Goal: Task Accomplishment & Management: Manage account settings

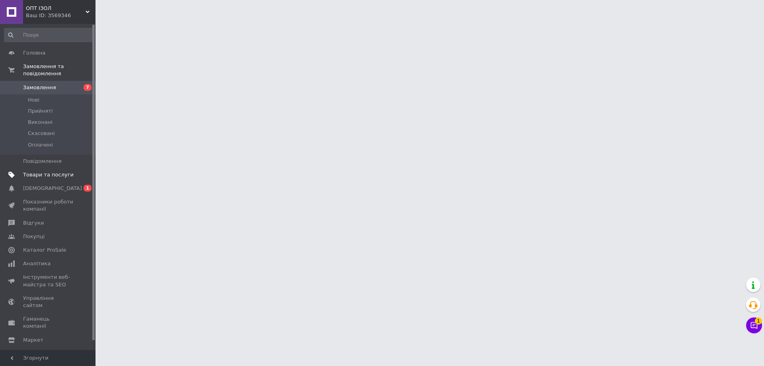
click at [56, 171] on span "Товари та послуги" at bounding box center [48, 174] width 51 height 7
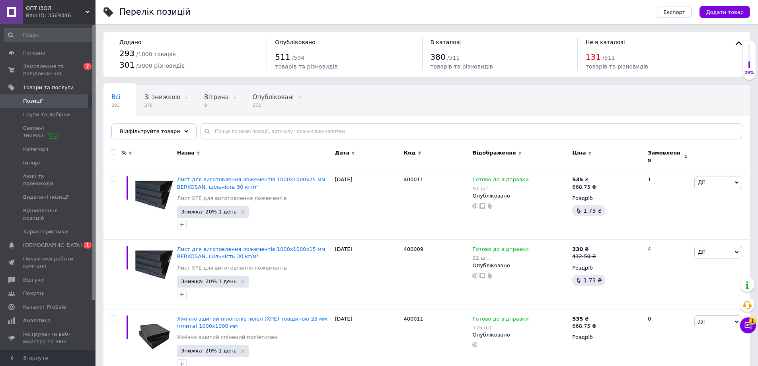
click at [112, 152] on input "checkbox" at bounding box center [113, 152] width 5 height 5
checkbox input "true"
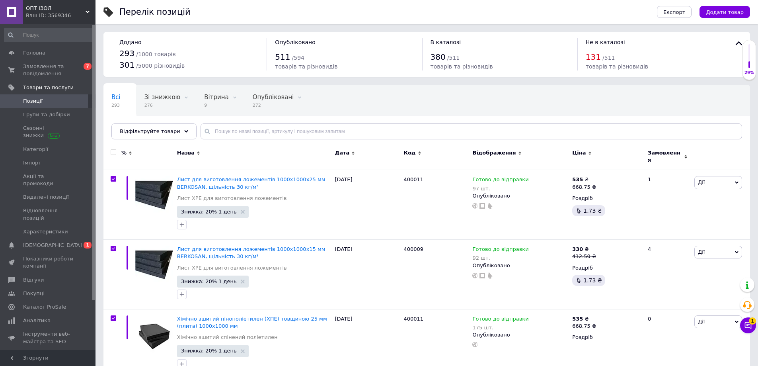
checkbox input "true"
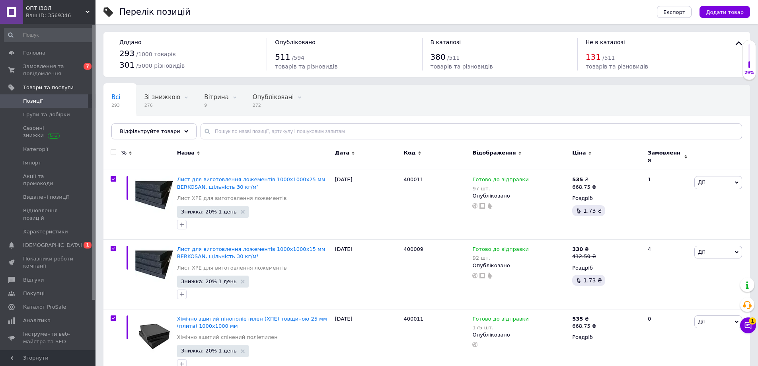
checkbox input "true"
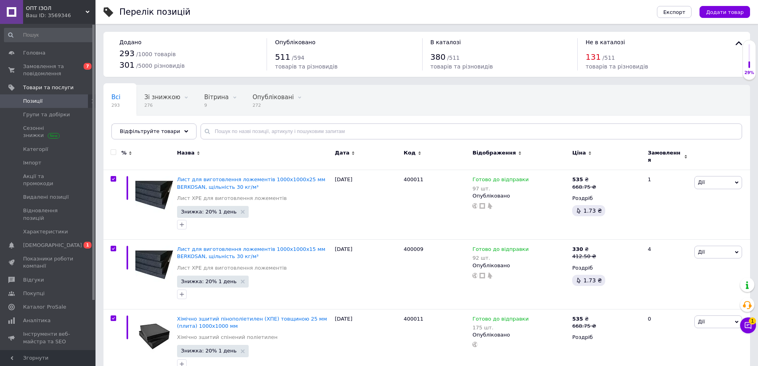
checkbox input "true"
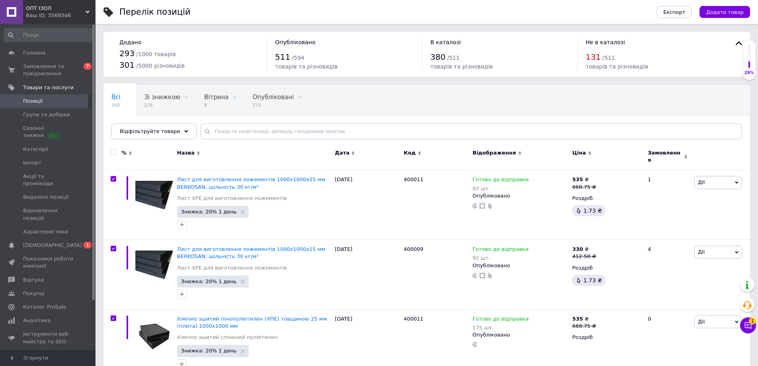
checkbox input "true"
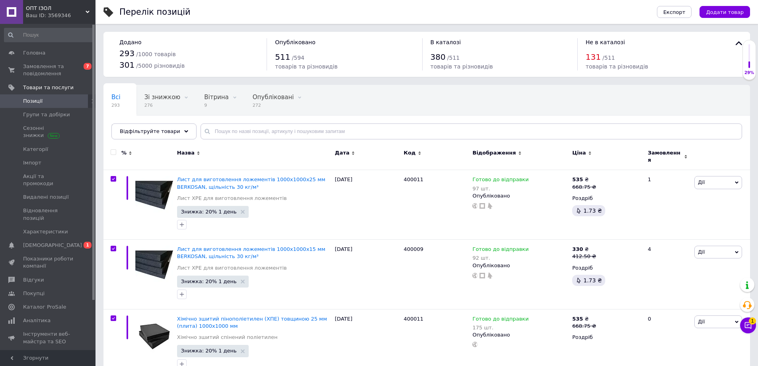
checkbox input "true"
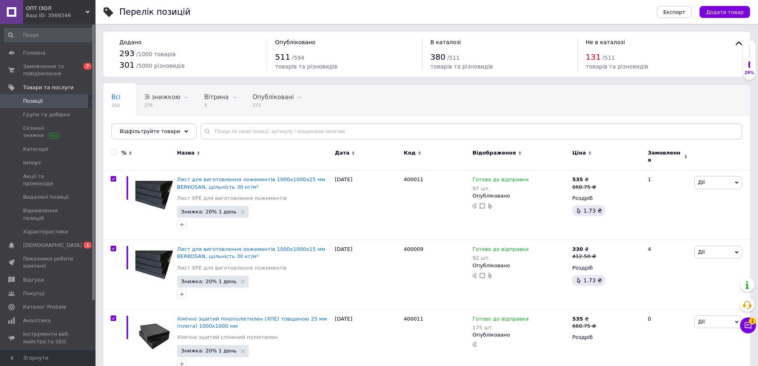
checkbox input "true"
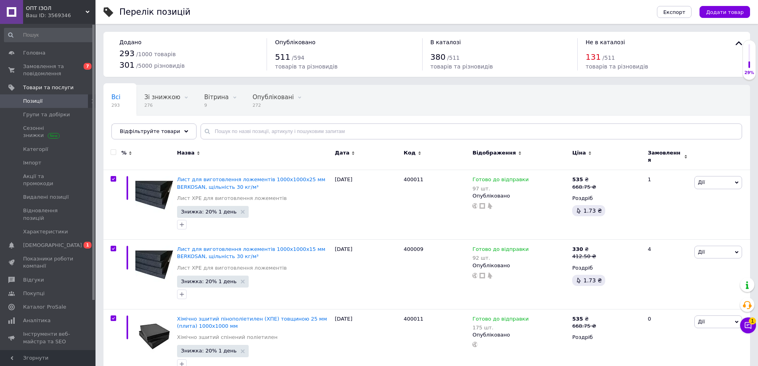
checkbox input "true"
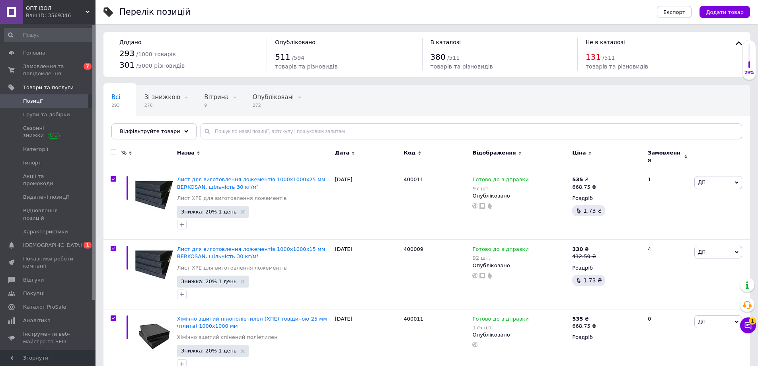
checkbox input "true"
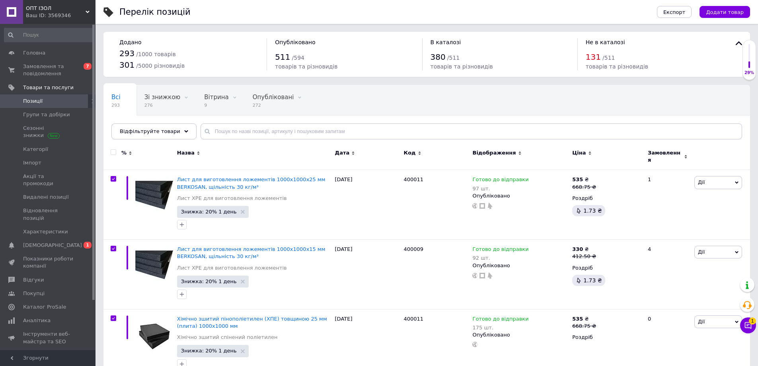
checkbox input "true"
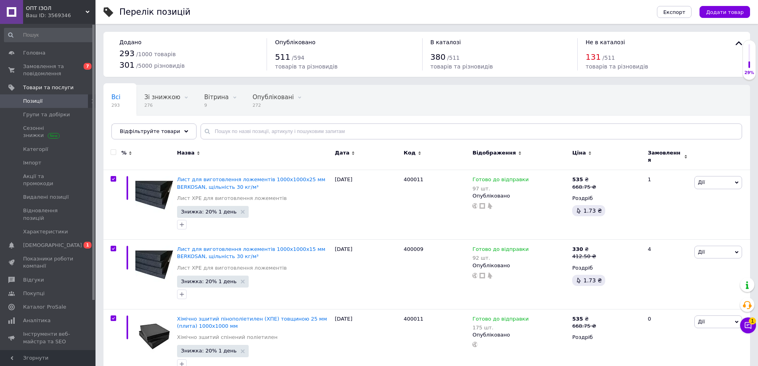
checkbox input "true"
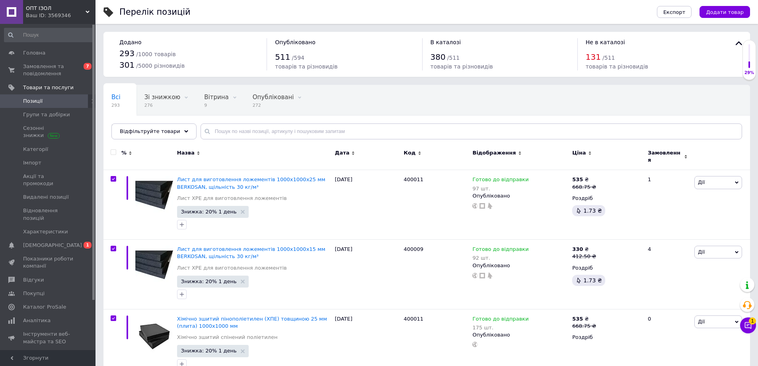
checkbox input "true"
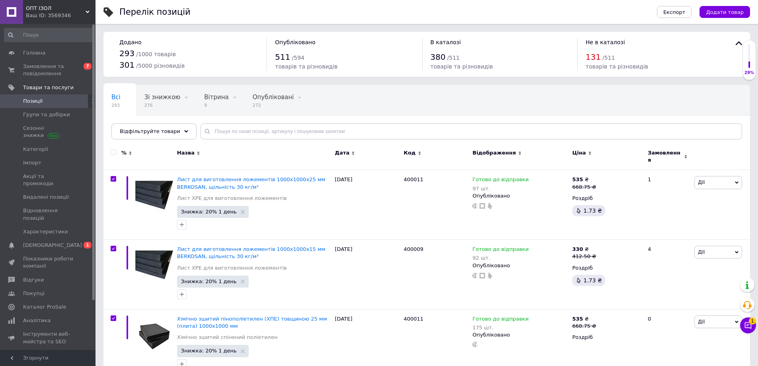
checkbox input "true"
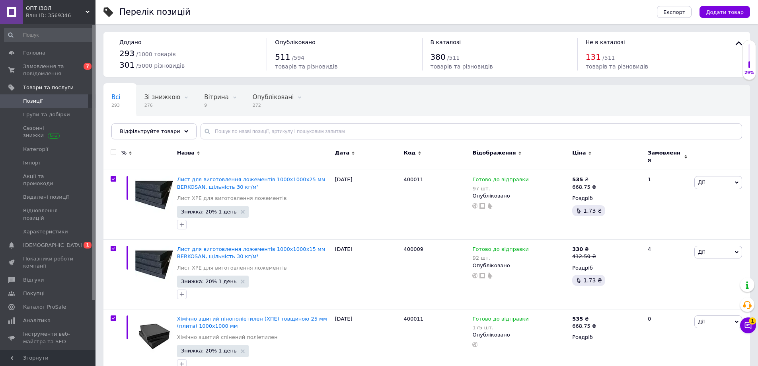
checkbox input "true"
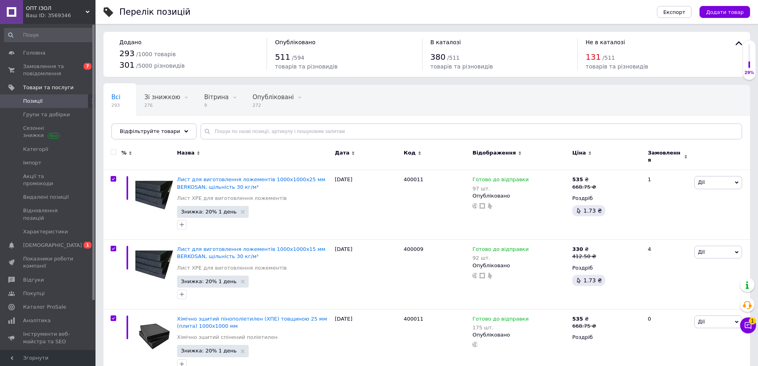
checkbox input "true"
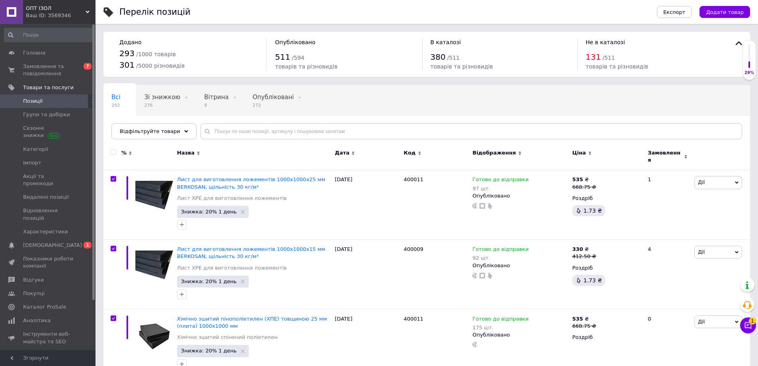
checkbox input "true"
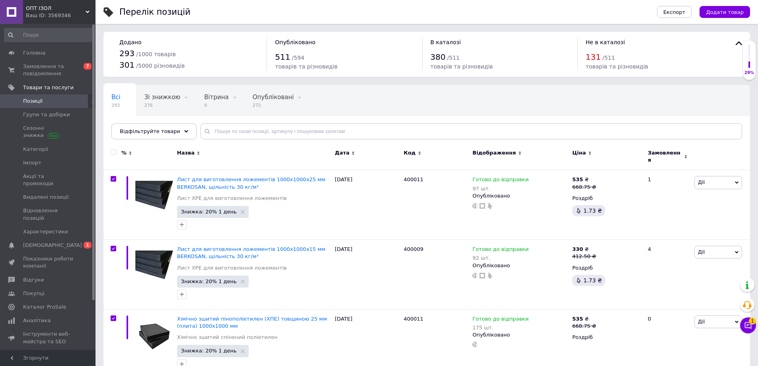
checkbox input "true"
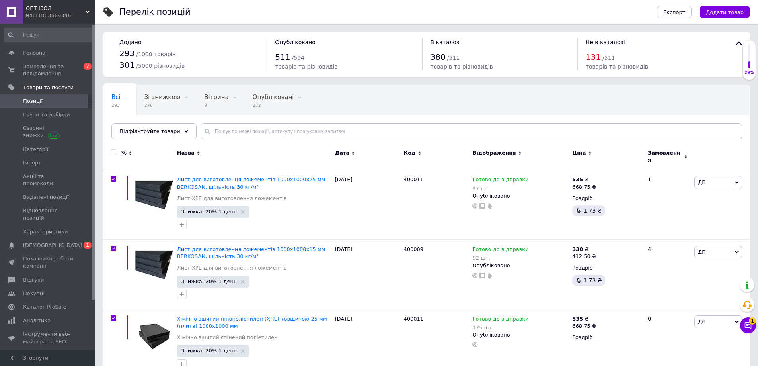
checkbox input "true"
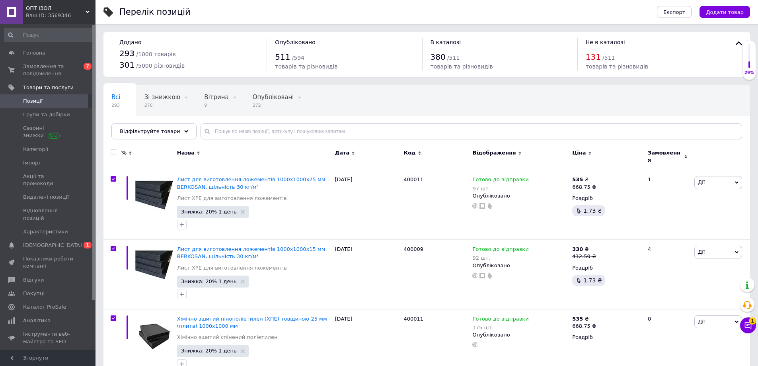
checkbox input "true"
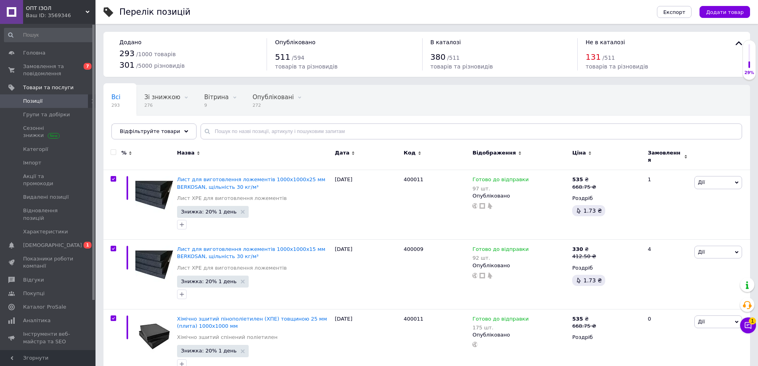
checkbox input "true"
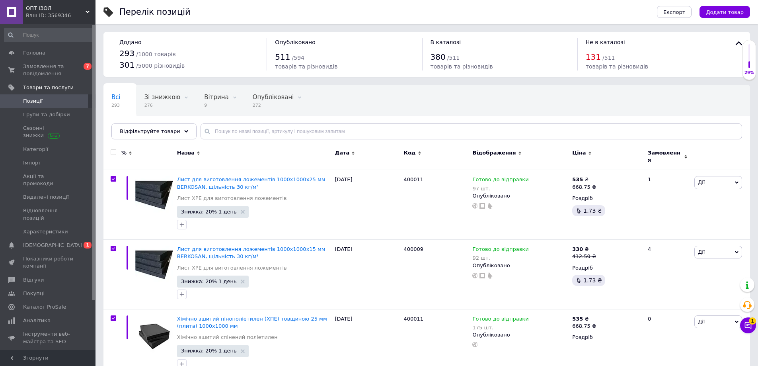
checkbox input "true"
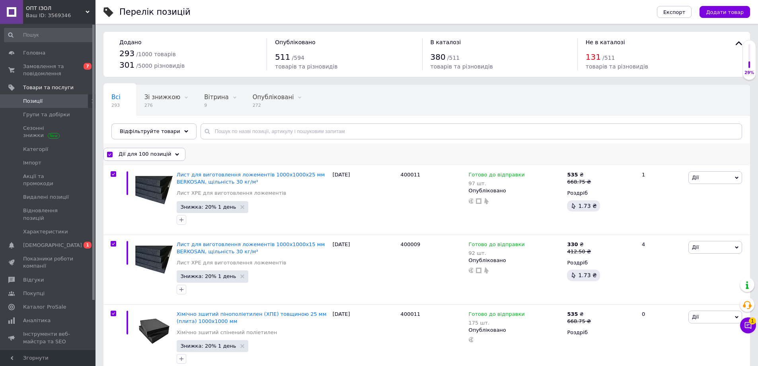
click at [151, 158] on div "Дії для 100 позицій" at bounding box center [144, 154] width 82 height 13
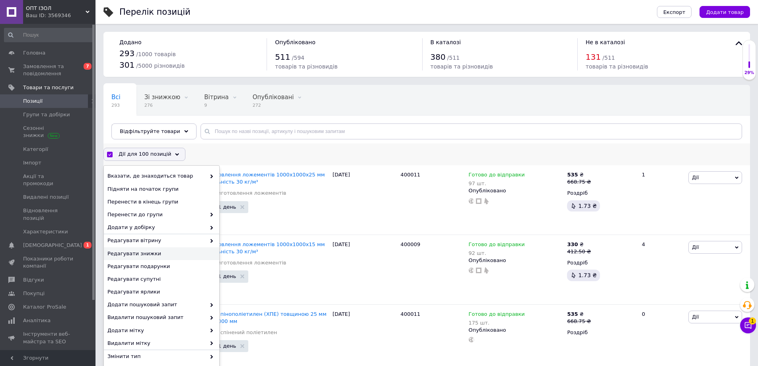
click at [170, 254] on span "Редагувати знижки" at bounding box center [160, 253] width 106 height 7
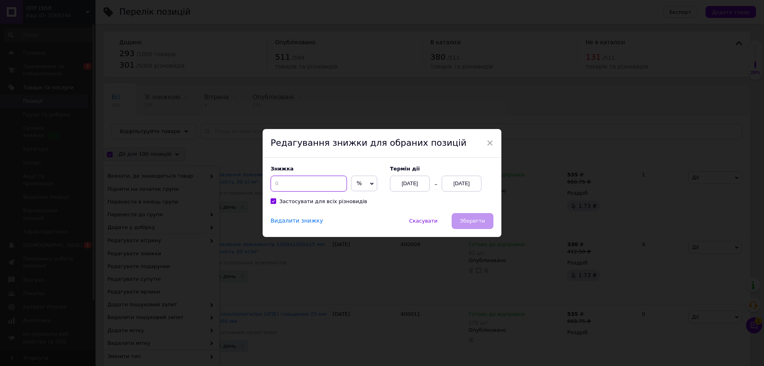
click at [288, 182] on input at bounding box center [309, 183] width 76 height 16
type input "20"
click at [461, 186] on div "[DATE]" at bounding box center [462, 183] width 40 height 16
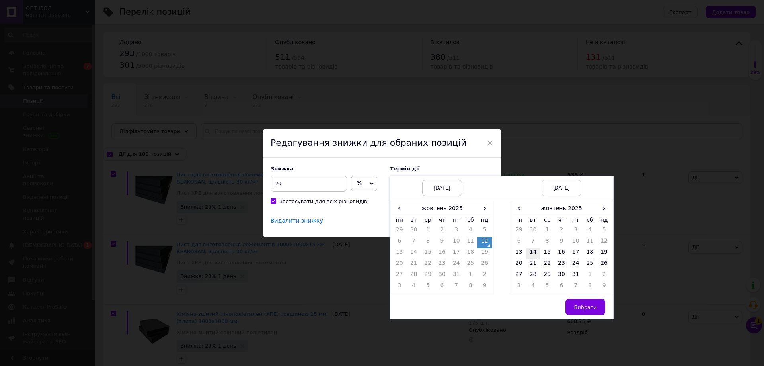
click at [530, 253] on td "14" at bounding box center [533, 253] width 14 height 11
click at [585, 306] on span "Вибрати" at bounding box center [585, 307] width 23 height 6
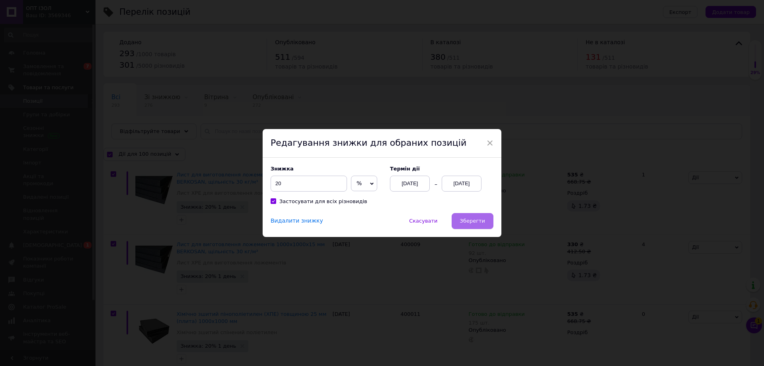
click at [473, 224] on span "Зберегти" at bounding box center [472, 221] width 25 height 6
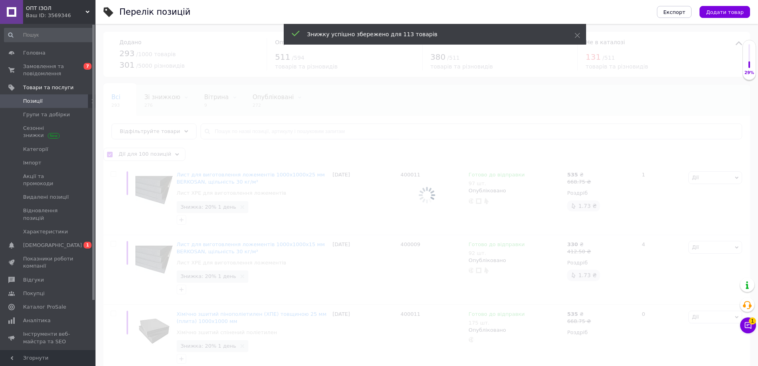
checkbox input "false"
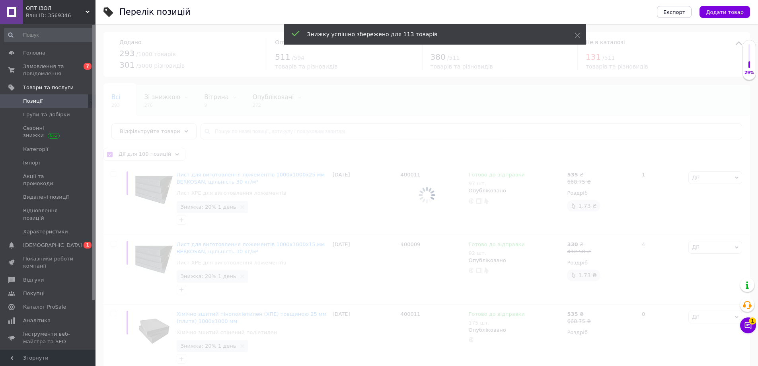
checkbox input "false"
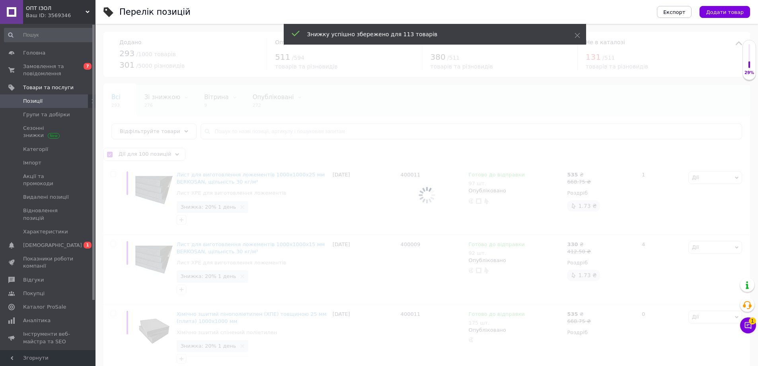
checkbox input "false"
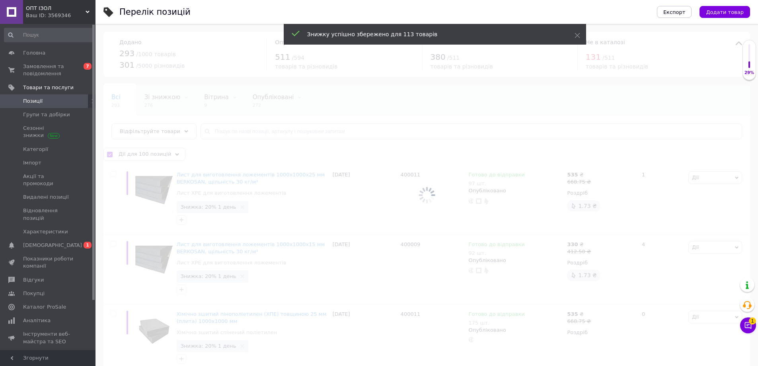
checkbox input "false"
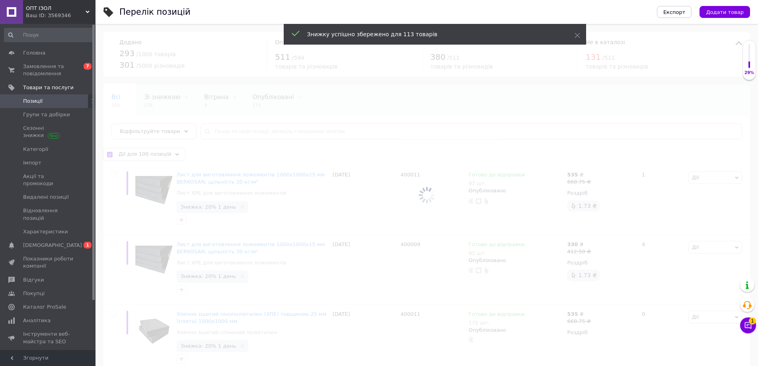
checkbox input "false"
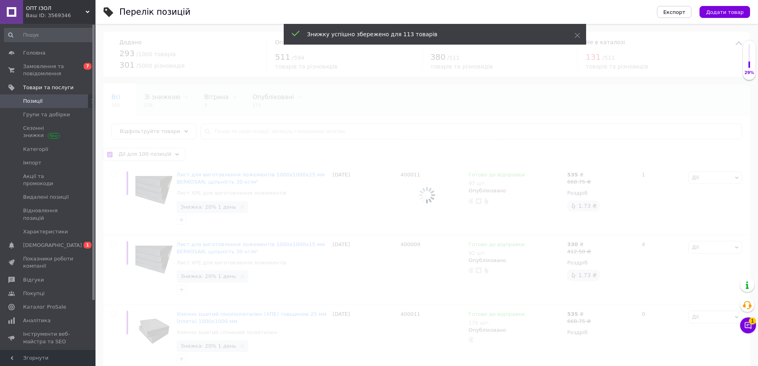
checkbox input "false"
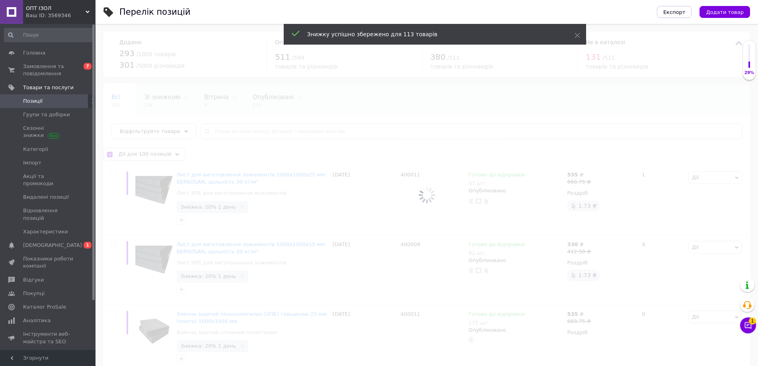
checkbox input "false"
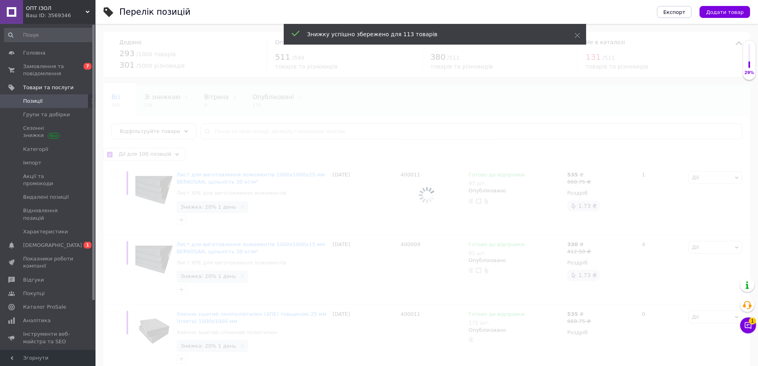
checkbox input "false"
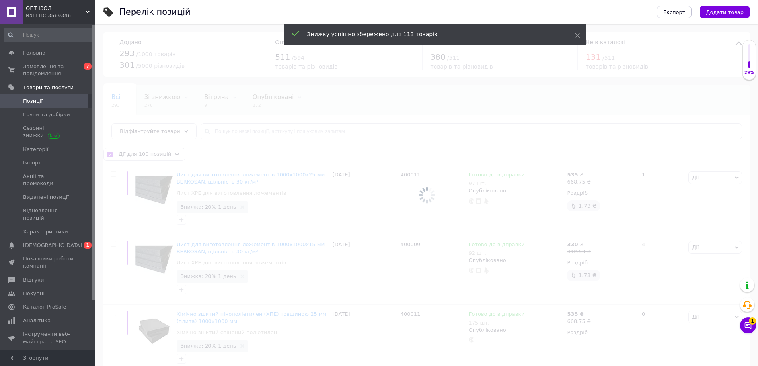
checkbox input "false"
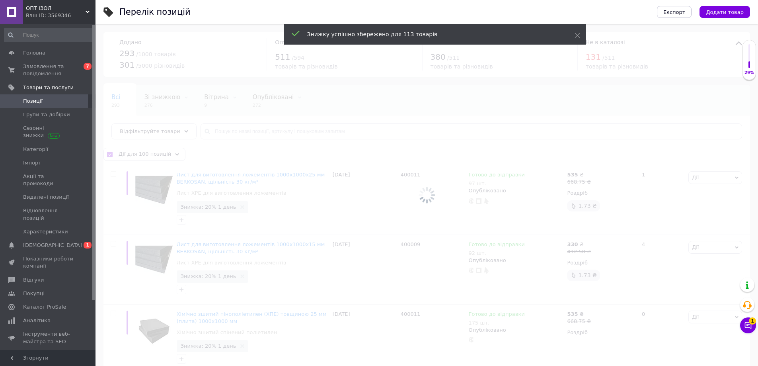
checkbox input "false"
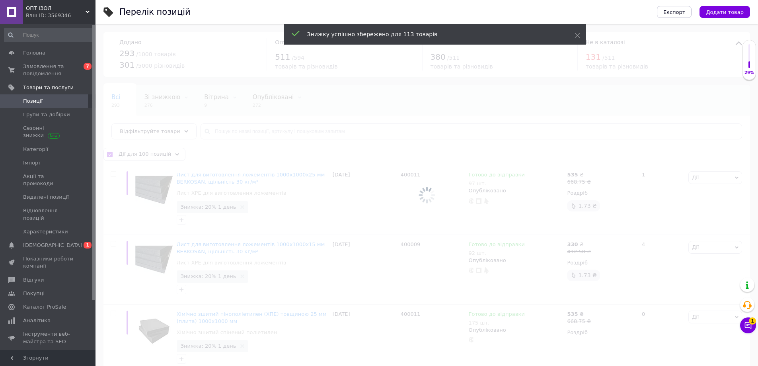
checkbox input "false"
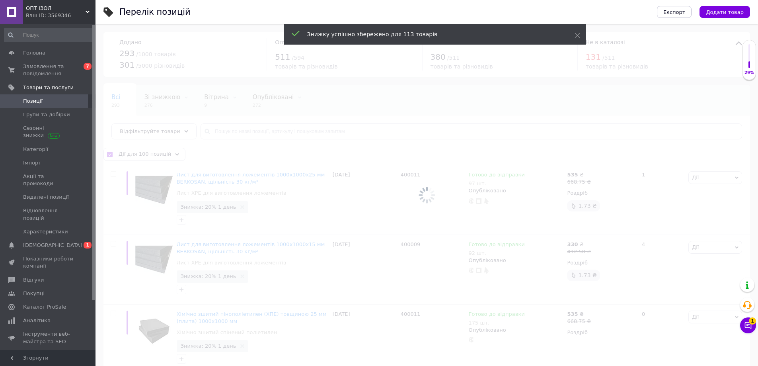
checkbox input "false"
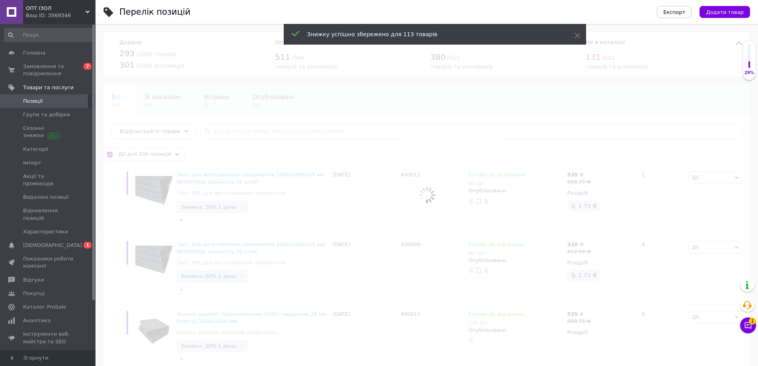
checkbox input "false"
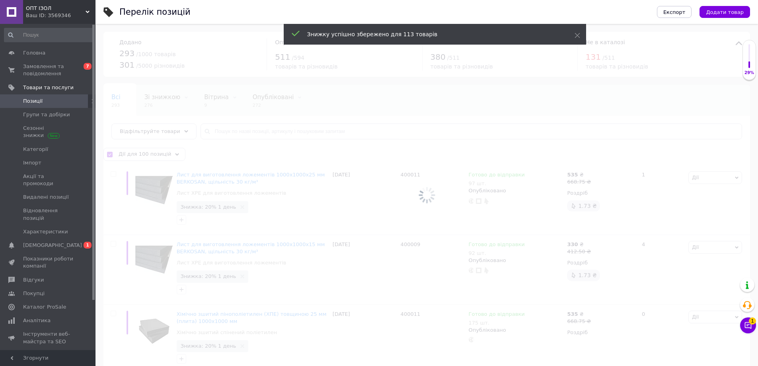
checkbox input "false"
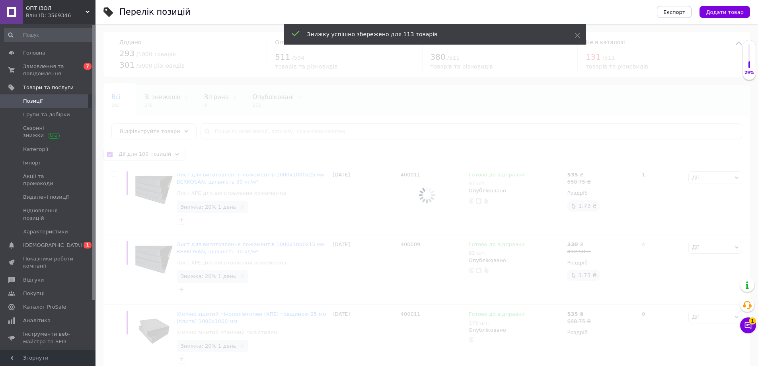
checkbox input "false"
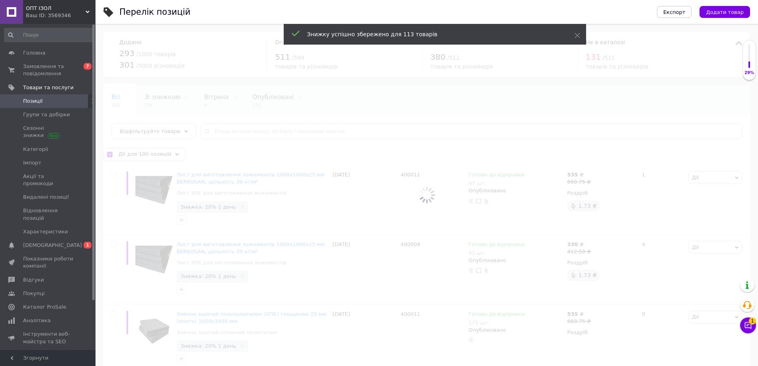
checkbox input "false"
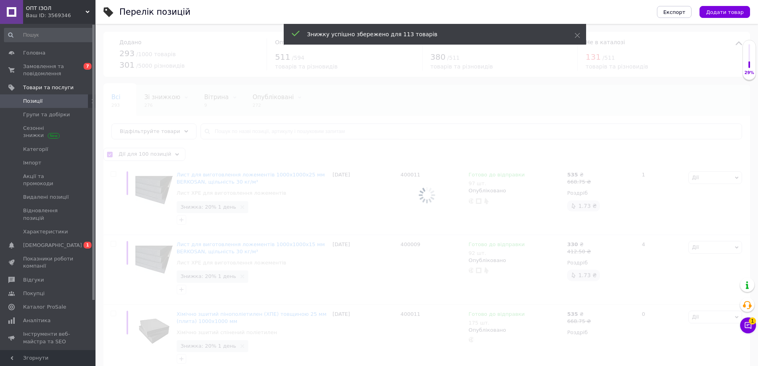
checkbox input "false"
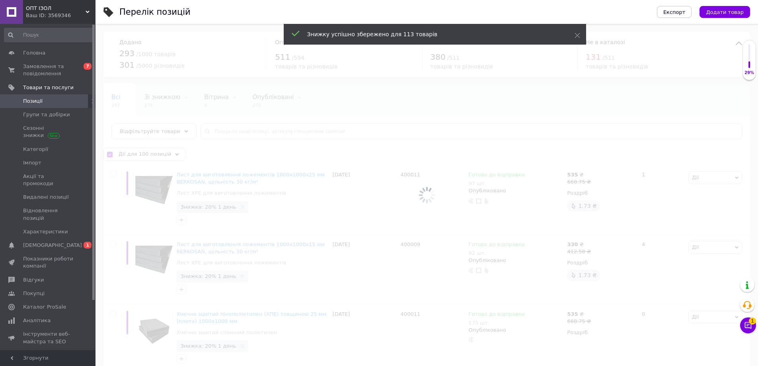
checkbox input "false"
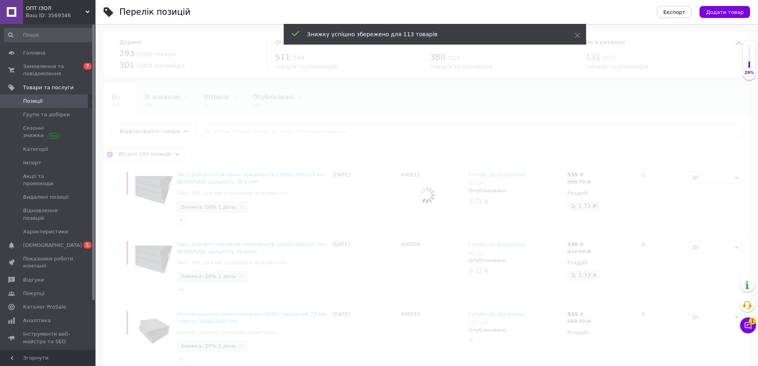
checkbox input "false"
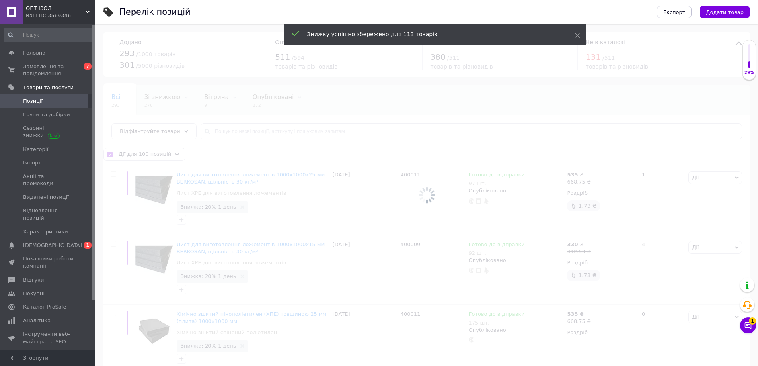
checkbox input "false"
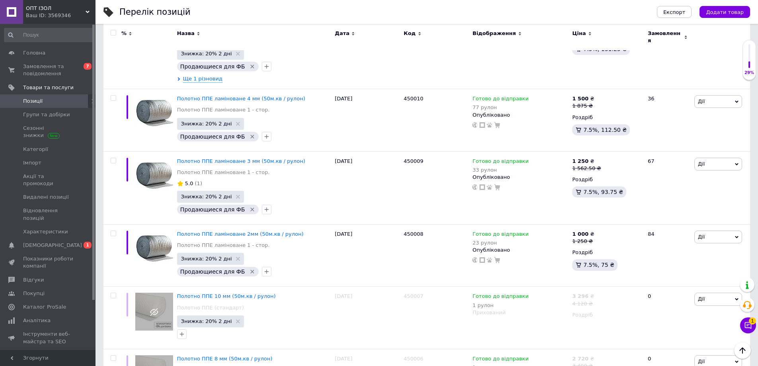
scroll to position [6421, 0]
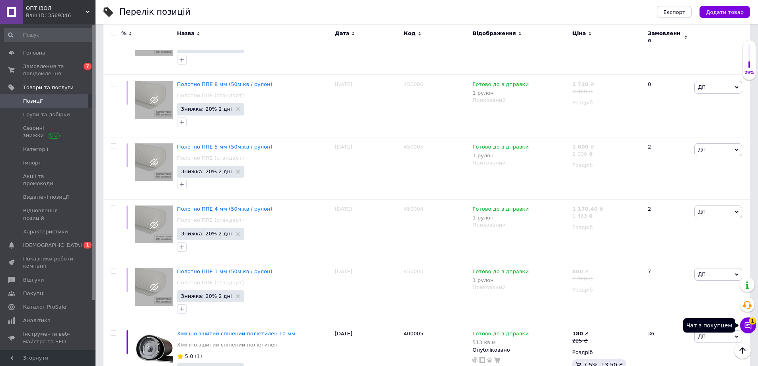
click at [747, 321] on icon at bounding box center [748, 325] width 8 height 8
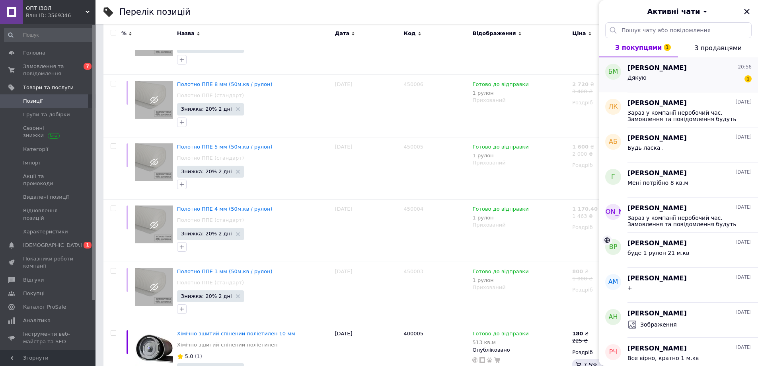
click at [695, 80] on div "Дякую 1" at bounding box center [689, 79] width 124 height 13
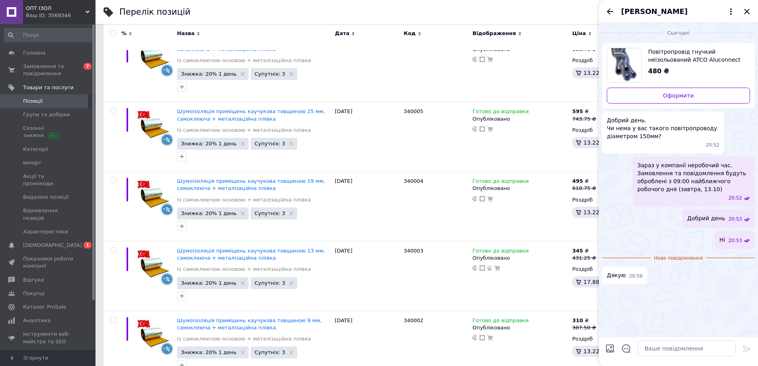
click at [113, 33] on input "checkbox" at bounding box center [113, 32] width 5 height 5
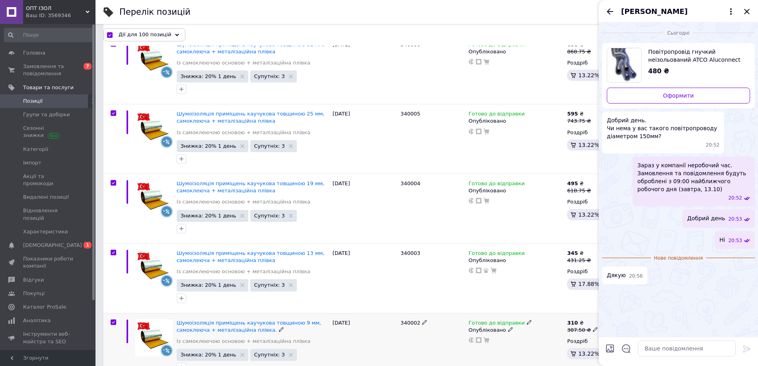
scroll to position [6449, 0]
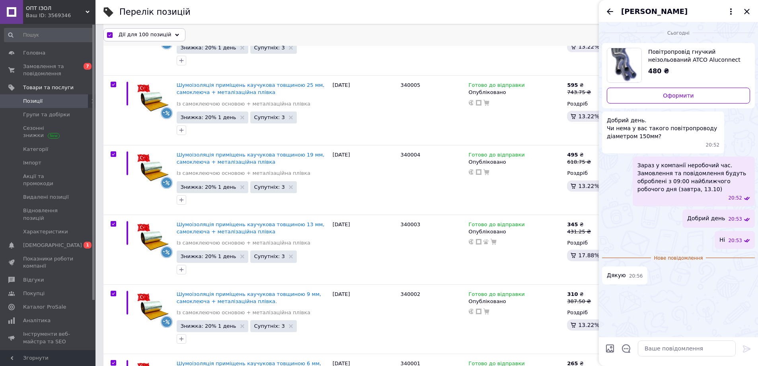
click at [165, 36] on div "Дії для 100 позицій" at bounding box center [144, 34] width 82 height 13
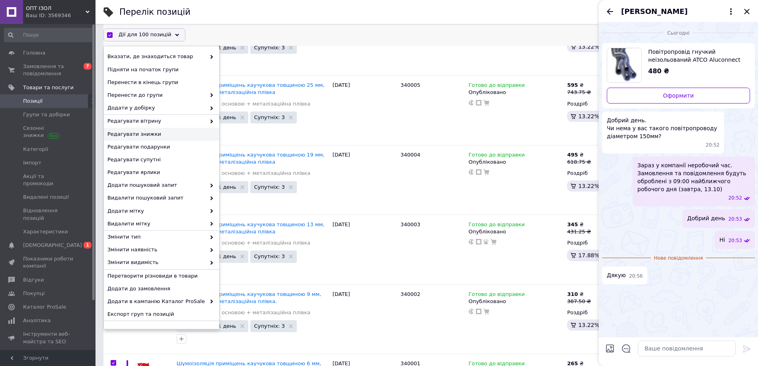
click at [153, 134] on span "Редагувати знижки" at bounding box center [160, 133] width 106 height 7
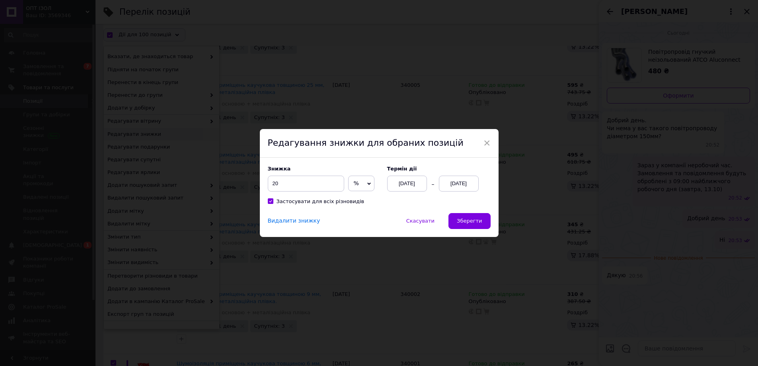
scroll to position [6417, 0]
click at [477, 224] on span "Зберегти" at bounding box center [472, 221] width 25 height 6
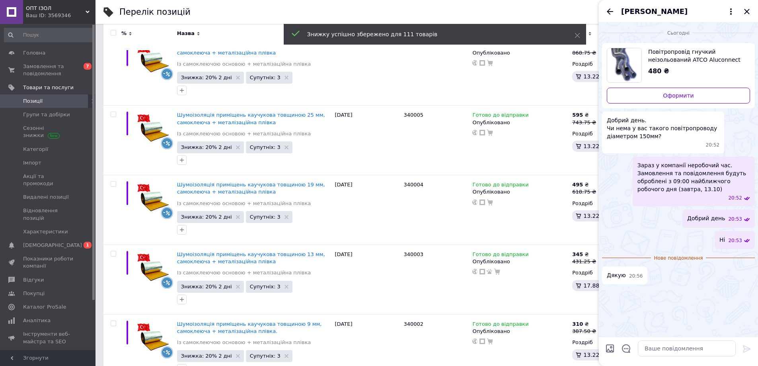
scroll to position [6388, 0]
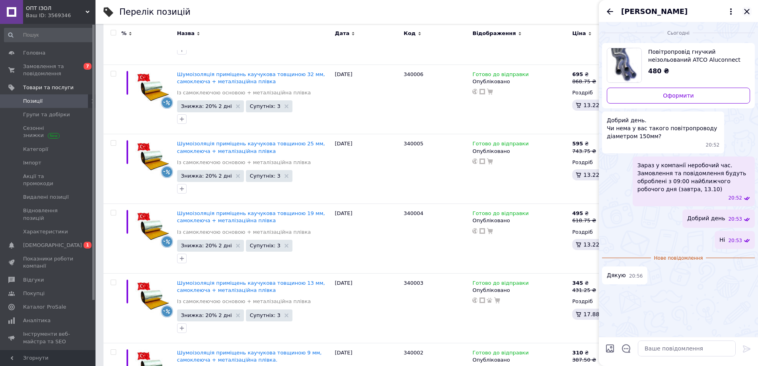
click at [746, 11] on icon "Закрити" at bounding box center [746, 11] width 5 height 5
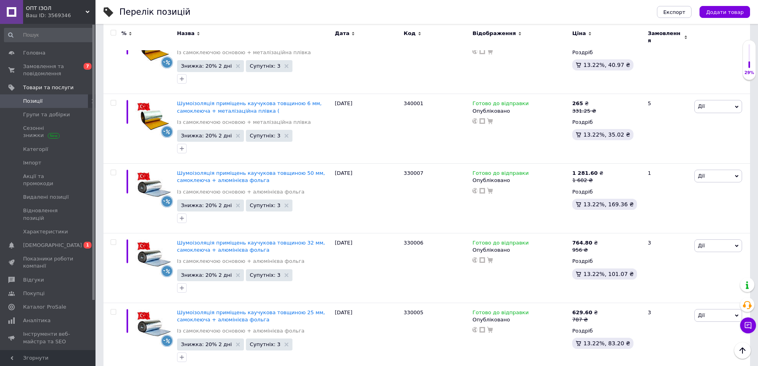
scroll to position [6792, 0]
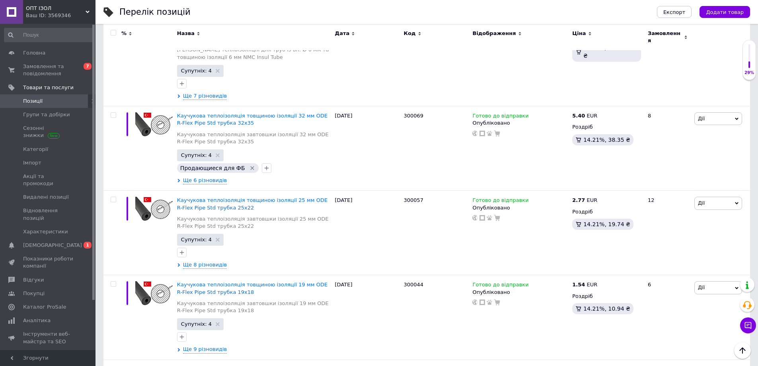
click at [112, 32] on input "checkbox" at bounding box center [113, 32] width 5 height 5
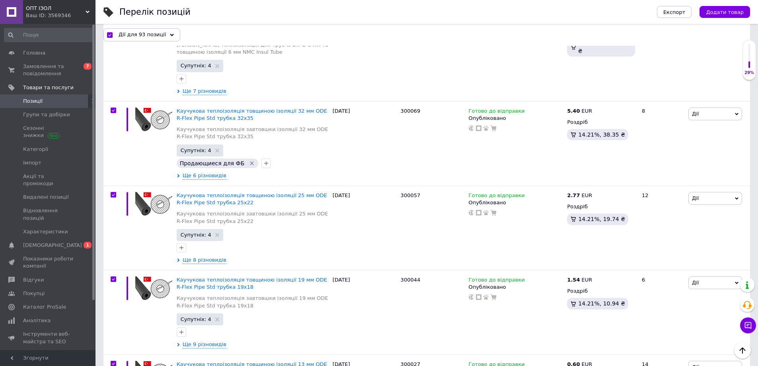
scroll to position [6679, 0]
drag, startPoint x: 112, startPoint y: 247, endPoint x: 115, endPoint y: 203, distance: 44.6
click at [113, 361] on input "checkbox" at bounding box center [113, 363] width 5 height 5
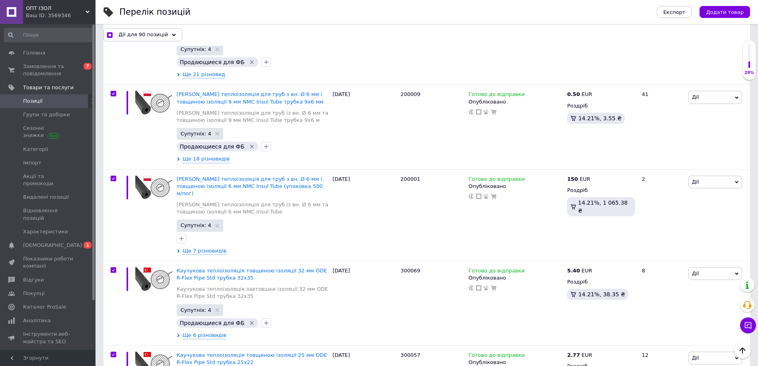
scroll to position [6480, 0]
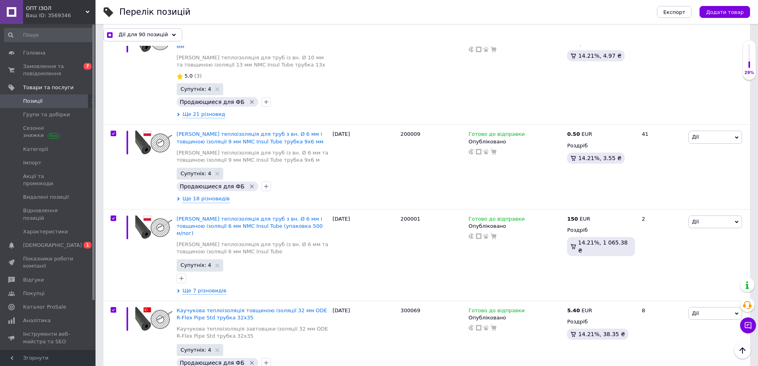
drag, startPoint x: 113, startPoint y: 181, endPoint x: 113, endPoint y: 165, distance: 16.3
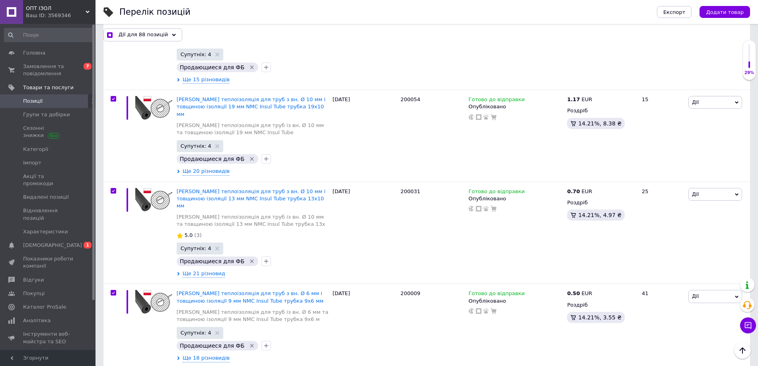
scroll to position [6281, 0]
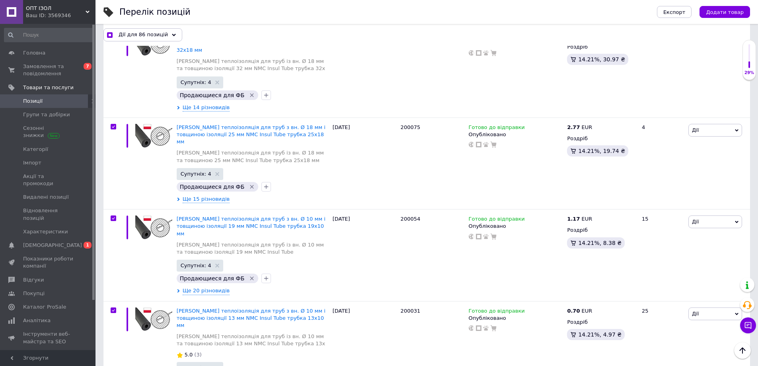
scroll to position [6162, 0]
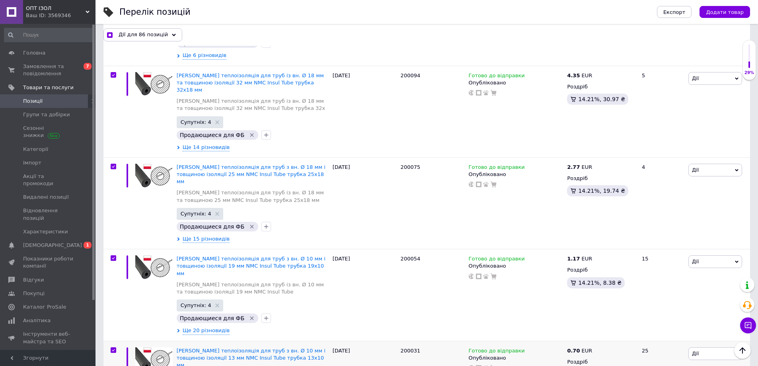
click at [113, 347] on span at bounding box center [114, 350] width 6 height 6
click at [113, 347] on input "checkbox" at bounding box center [113, 349] width 5 height 5
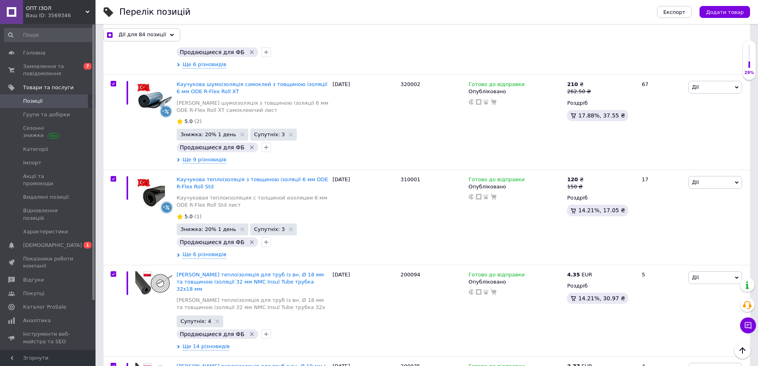
scroll to position [5923, 0]
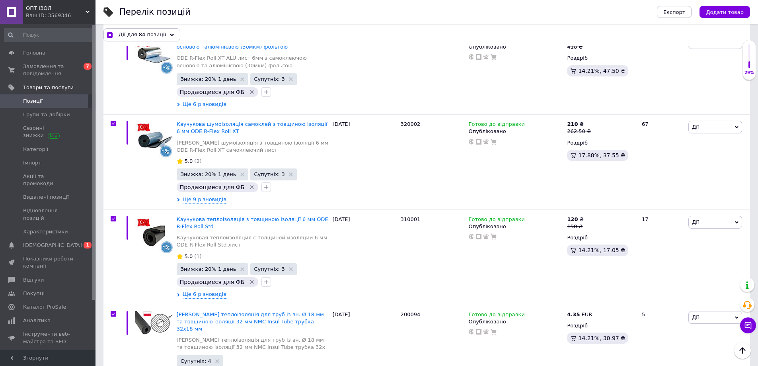
click at [113, 311] on input "checkbox" at bounding box center [113, 313] width 5 height 5
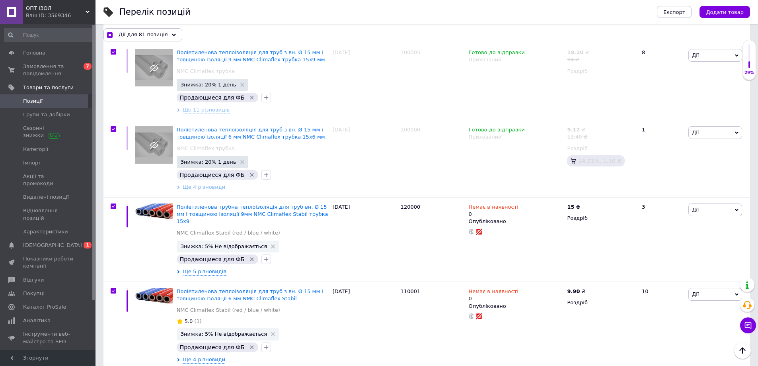
scroll to position [5286, 0]
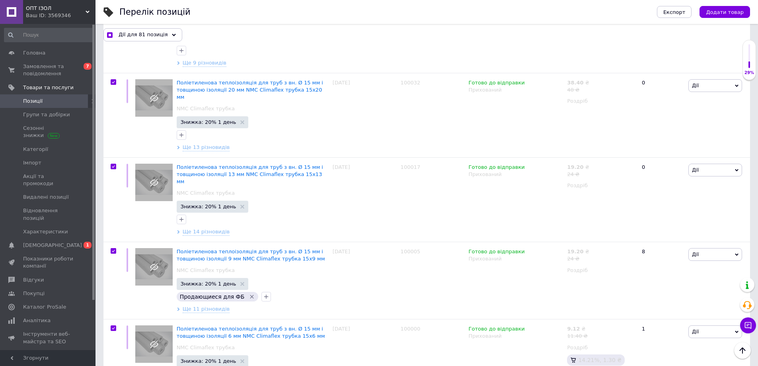
drag, startPoint x: 115, startPoint y: 244, endPoint x: 106, endPoint y: 204, distance: 41.1
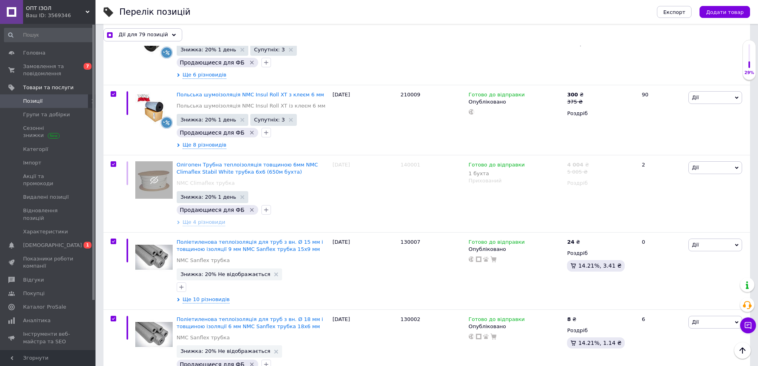
scroll to position [4849, 0]
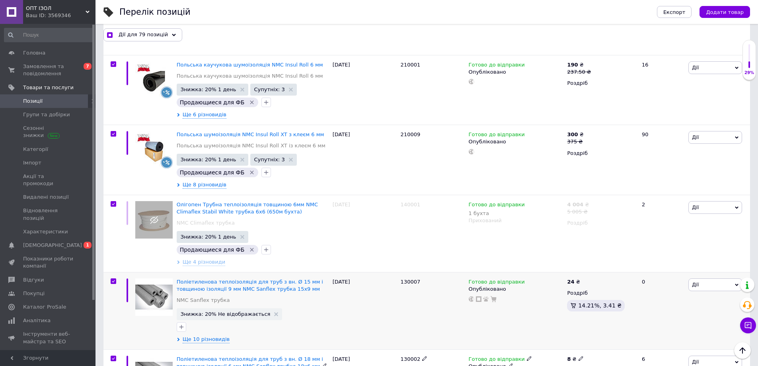
drag, startPoint x: 111, startPoint y: 141, endPoint x: 120, endPoint y: 71, distance: 70.2
click at [111, 356] on input "checkbox" at bounding box center [113, 358] width 5 height 5
click at [114, 279] on input "checkbox" at bounding box center [113, 281] width 5 height 5
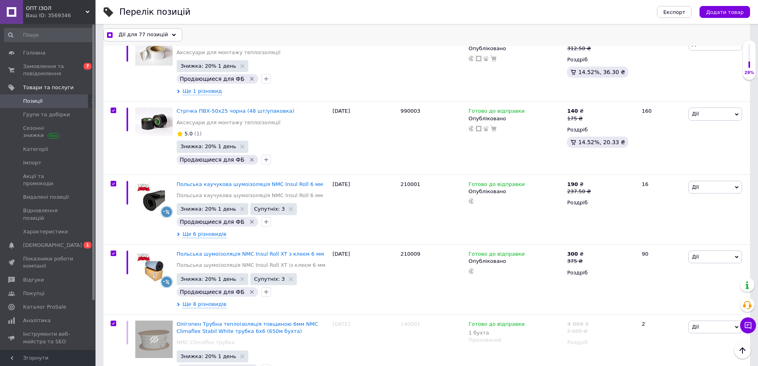
click at [152, 32] on span "Дії для 77 позицій" at bounding box center [143, 34] width 49 height 7
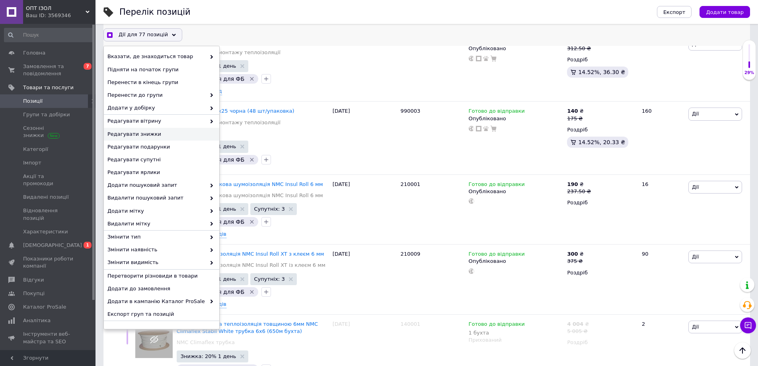
click at [159, 138] on div "Редагувати знижки" at bounding box center [161, 134] width 115 height 13
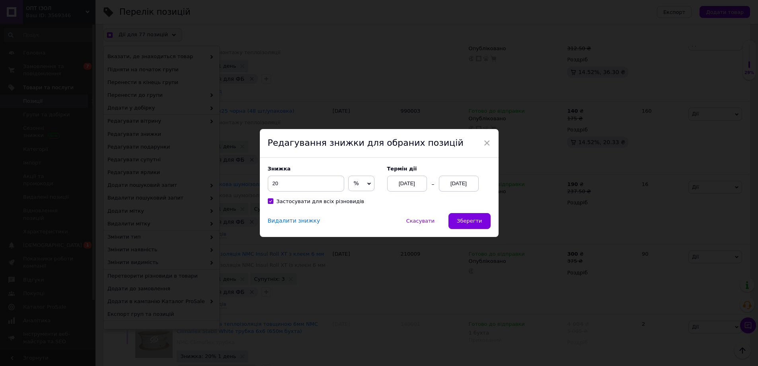
scroll to position [4697, 0]
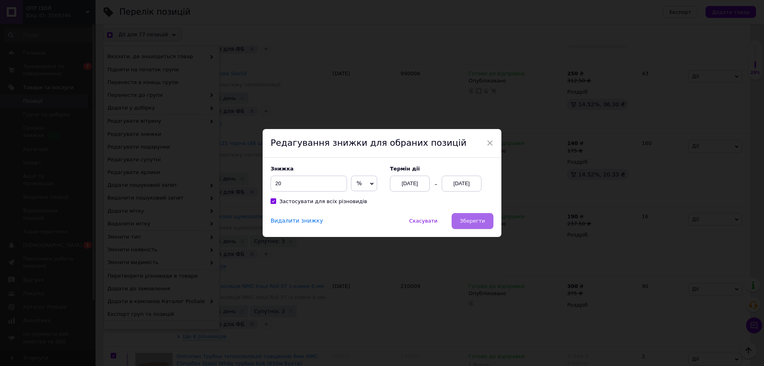
click at [483, 222] on span "Зберегти" at bounding box center [472, 221] width 25 height 6
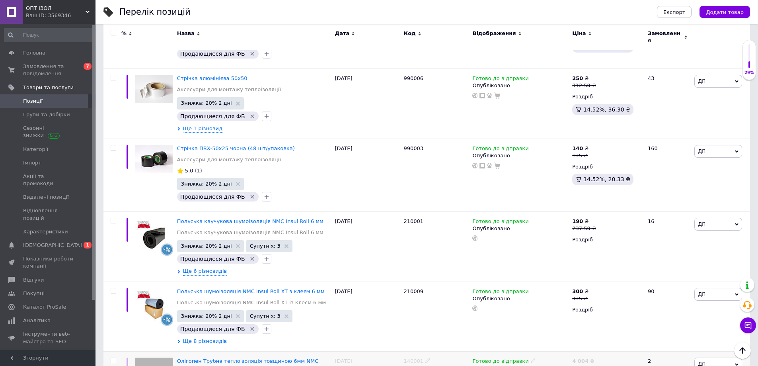
scroll to position [4657, 0]
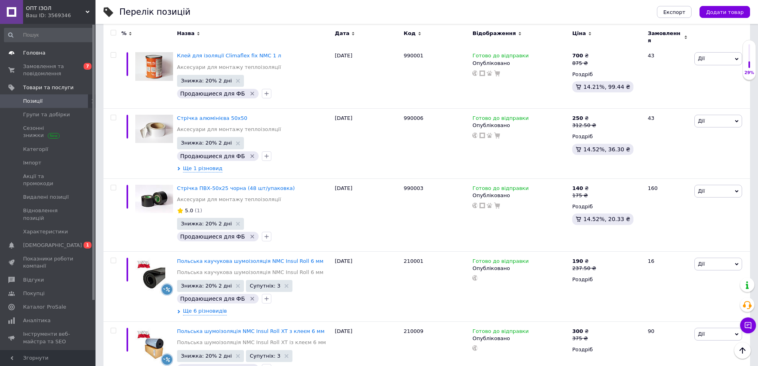
click at [43, 47] on link "Головна" at bounding box center [49, 53] width 98 height 14
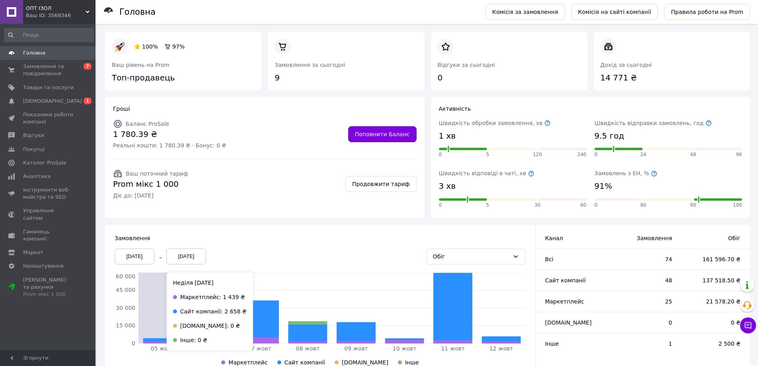
click at [177, 334] on icon "[DATE] жовт [DATE] жовт [DATE] жовт [DATE] жовт 0 15 000 30 000 45 000 60 000" at bounding box center [320, 319] width 411 height 94
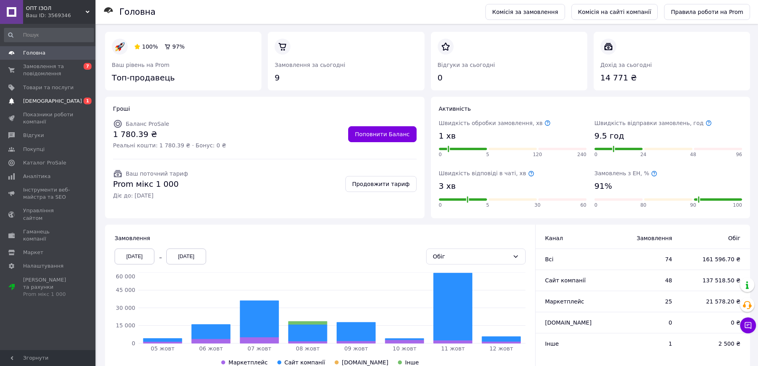
click at [49, 102] on span "[DEMOGRAPHIC_DATA]" at bounding box center [52, 100] width 59 height 7
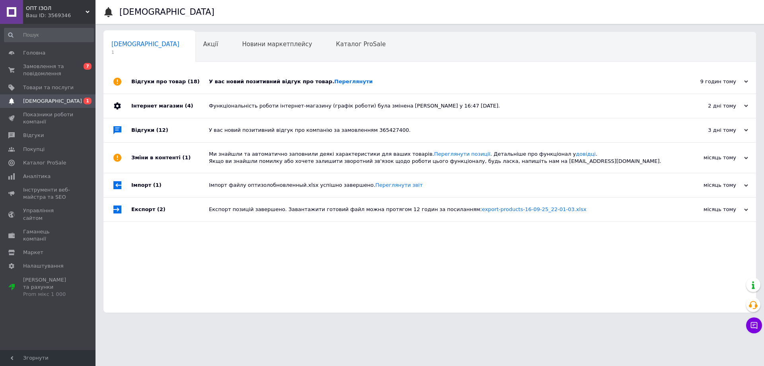
click at [549, 92] on div "У вас новий позитивний відгук про товар. [GEOGRAPHIC_DATA]" at bounding box center [439, 82] width 460 height 24
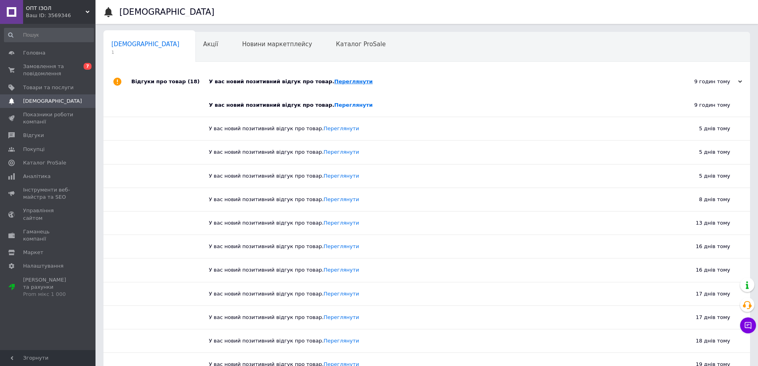
click at [341, 83] on link "Переглянути" at bounding box center [353, 81] width 39 height 6
